Goal: Browse casually: Explore the website without a specific task or goal

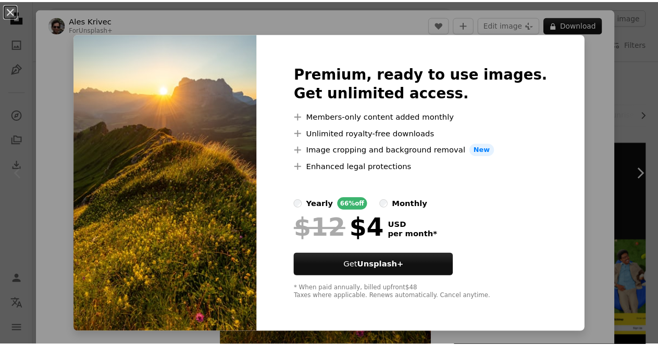
scroll to position [111, 0]
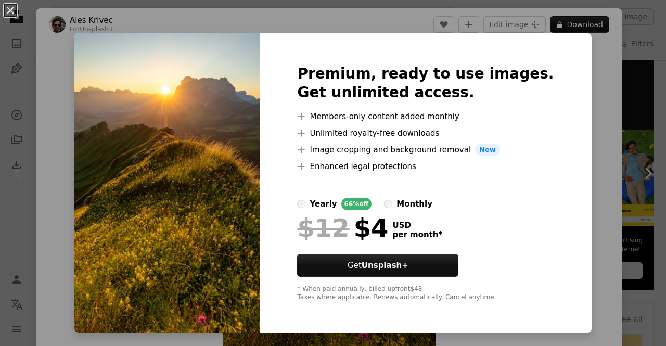
click at [612, 127] on div "An X shape Premium, ready to use images. Get unlimited access. A plus sign Memb…" at bounding box center [333, 173] width 666 height 346
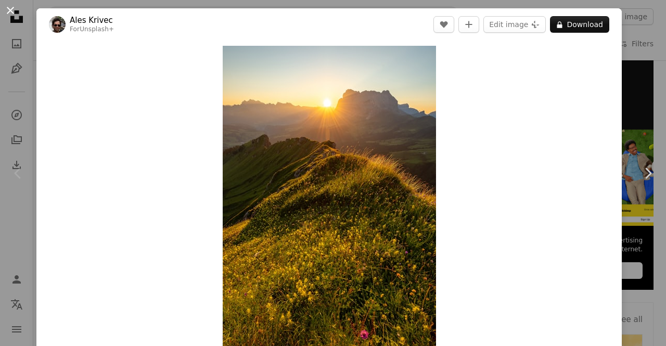
click at [8, 10] on button "An X shape" at bounding box center [10, 10] width 12 height 12
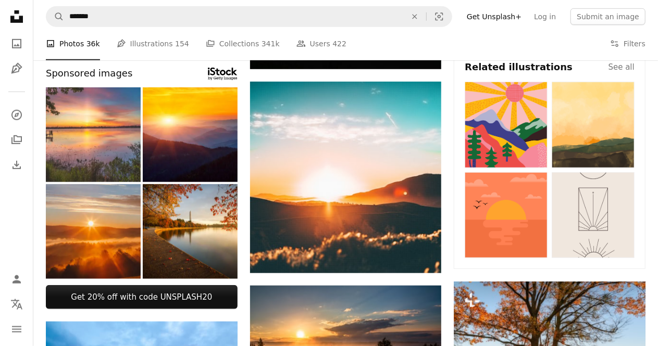
scroll to position [359, 0]
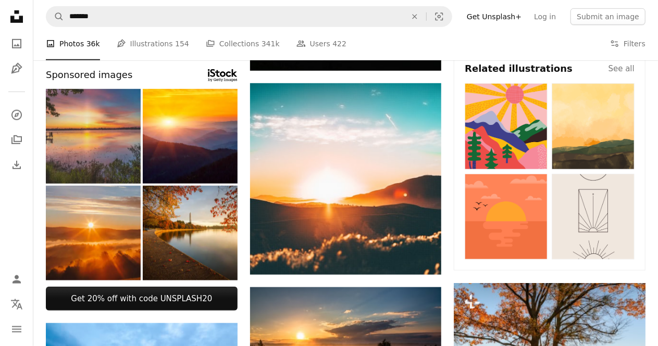
click at [109, 139] on img at bounding box center [93, 136] width 95 height 95
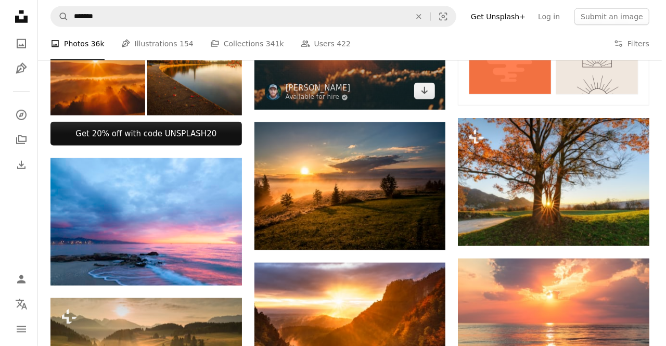
scroll to position [565, 0]
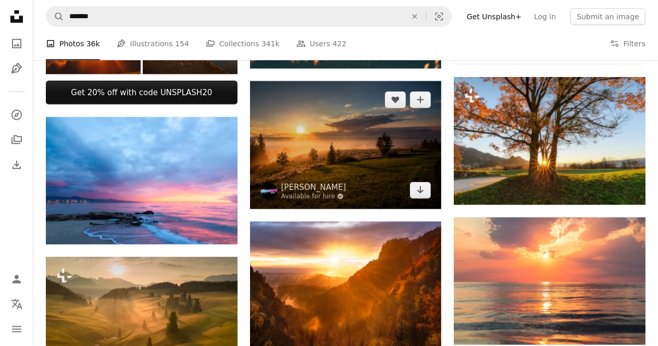
click at [346, 163] on img at bounding box center [346, 145] width 192 height 128
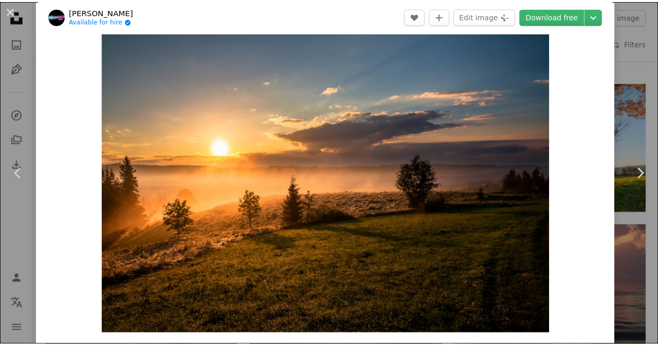
scroll to position [14, 0]
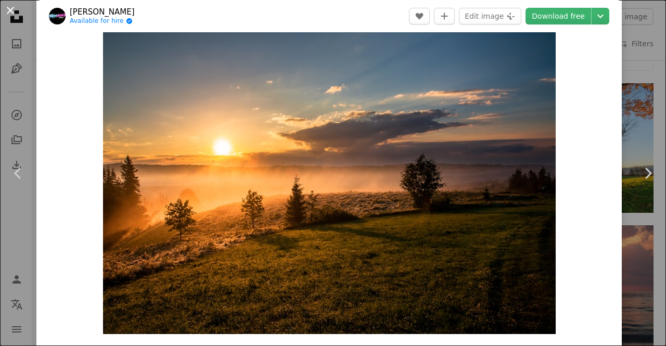
click at [10, 10] on button "An X shape" at bounding box center [10, 10] width 12 height 12
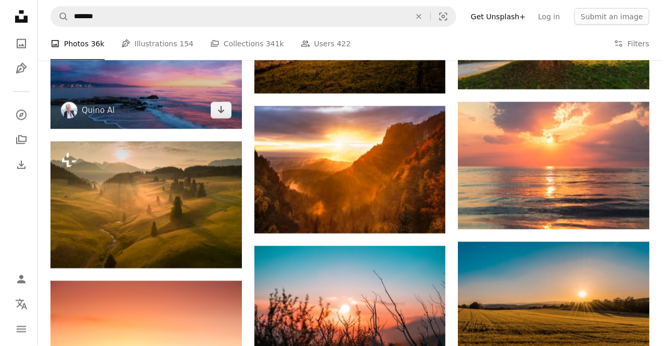
scroll to position [677, 0]
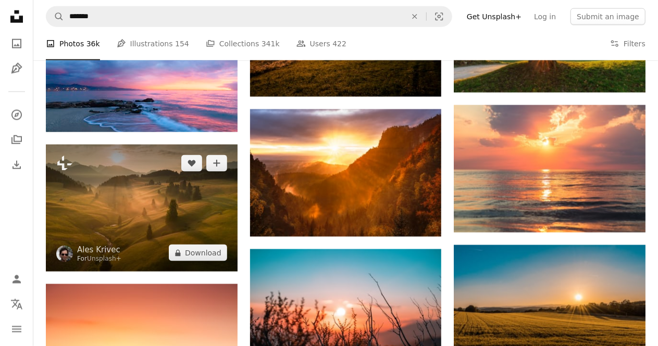
click at [146, 208] on img at bounding box center [142, 208] width 192 height 127
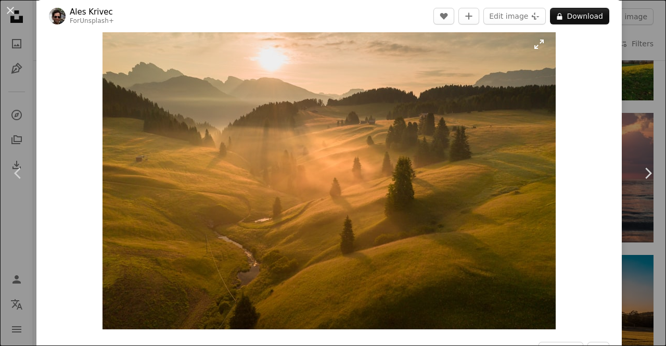
scroll to position [17, 0]
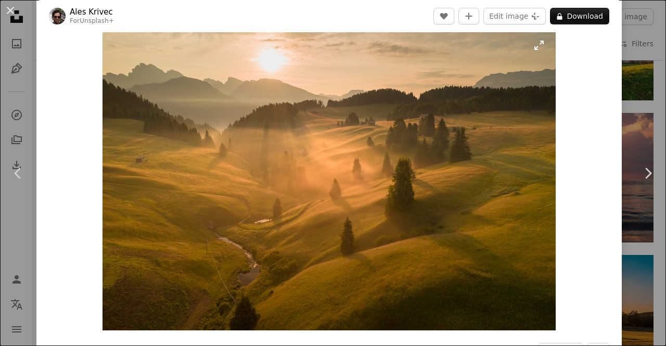
click at [262, 223] on img "Zoom in on this image" at bounding box center [329, 180] width 453 height 302
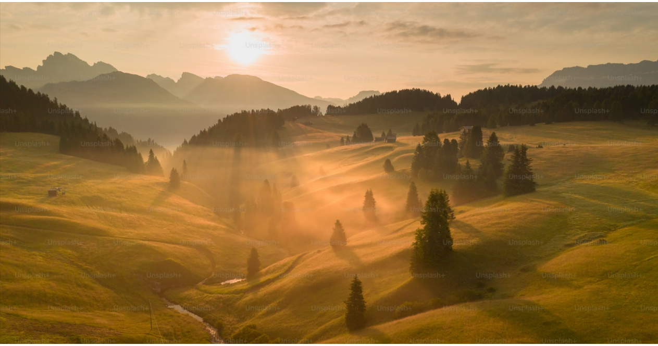
scroll to position [46, 0]
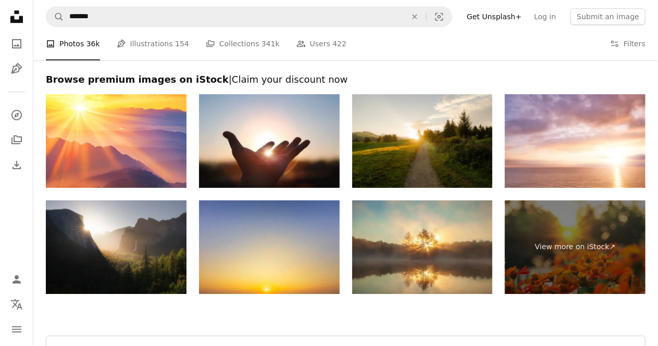
scroll to position [1652, 0]
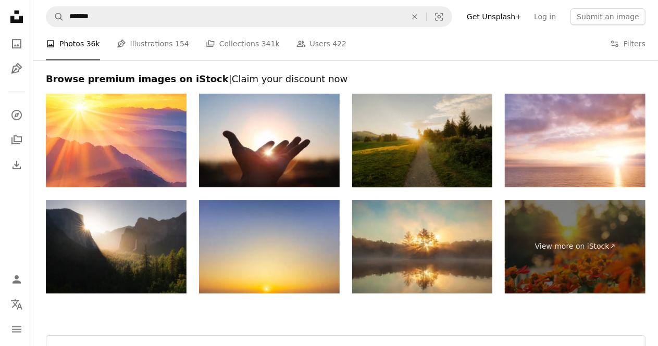
click at [427, 169] on img at bounding box center [422, 141] width 141 height 94
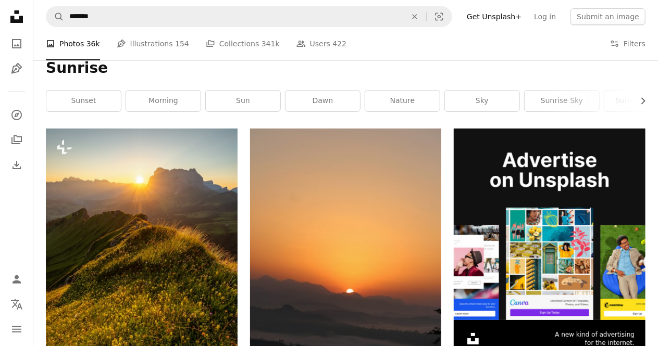
scroll to position [0, 0]
